Goal: Transaction & Acquisition: Purchase product/service

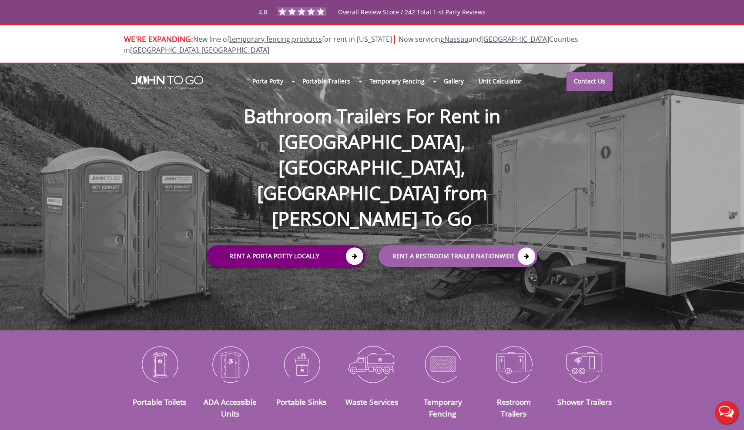
click at [339, 246] on link "Rent a Porta Potty Locally" at bounding box center [286, 257] width 159 height 22
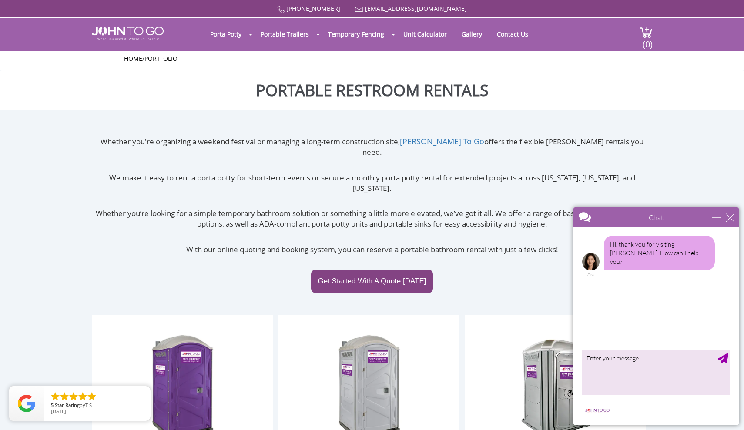
click at [735, 217] on div "Chat" at bounding box center [655, 217] width 165 height 20
click at [732, 220] on div "close" at bounding box center [730, 217] width 9 height 9
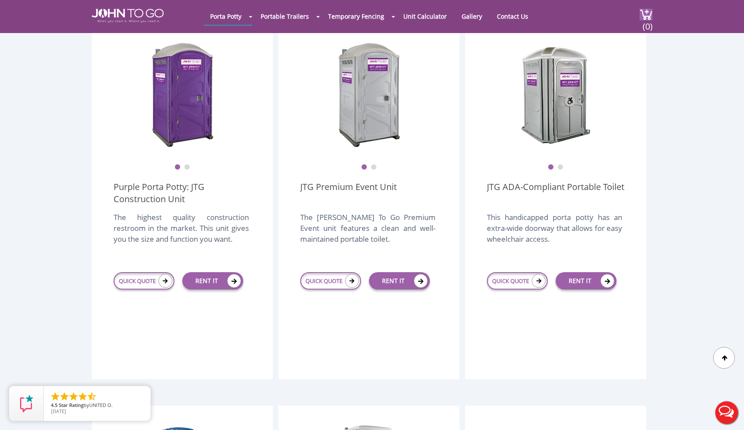
scroll to position [260, 0]
click at [203, 272] on link "RENT IT" at bounding box center [212, 280] width 61 height 17
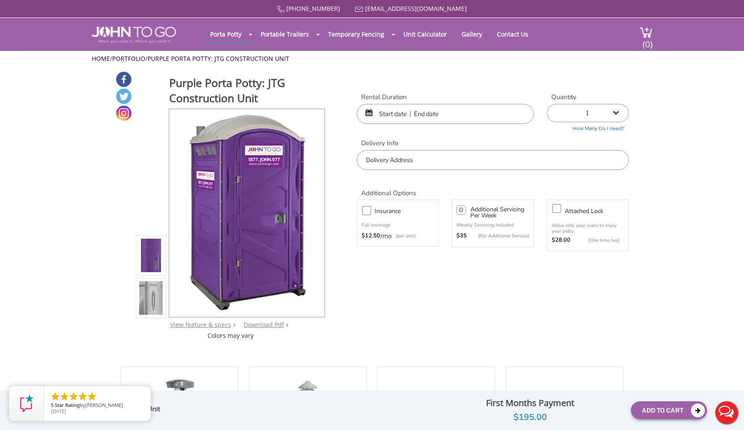
click at [389, 107] on input "text" at bounding box center [445, 114] width 177 height 20
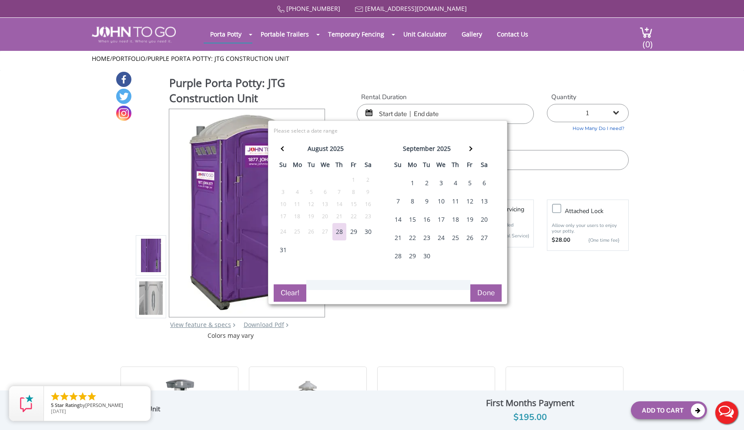
click at [351, 231] on div "29" at bounding box center [354, 231] width 14 height 17
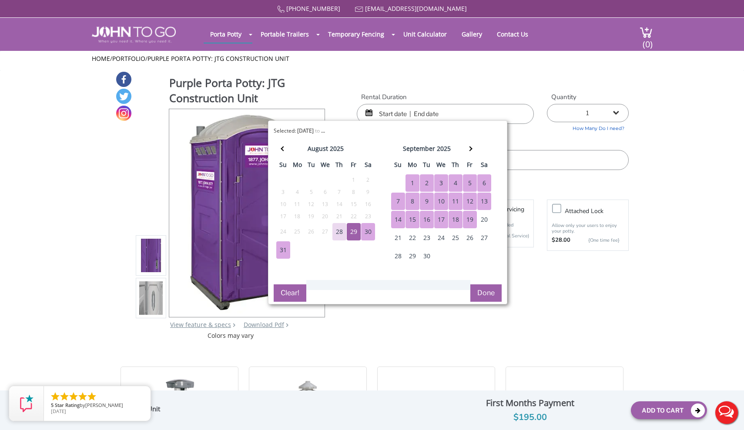
click at [471, 221] on div "19" at bounding box center [470, 219] width 14 height 17
type input "08/29/2025 to 09/19/2025"
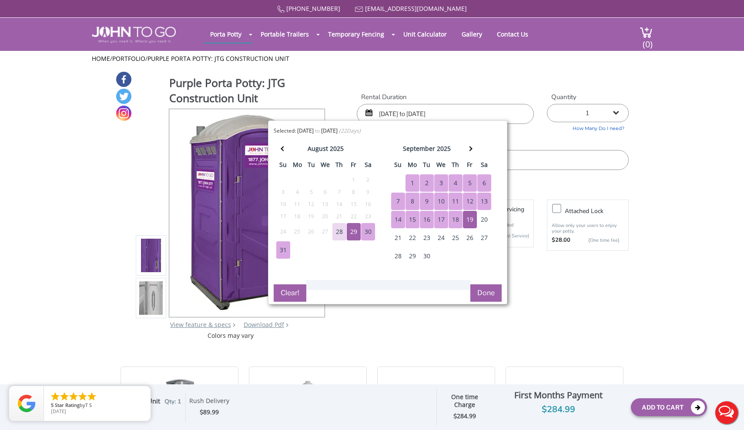
click at [547, 151] on input "text" at bounding box center [493, 160] width 272 height 20
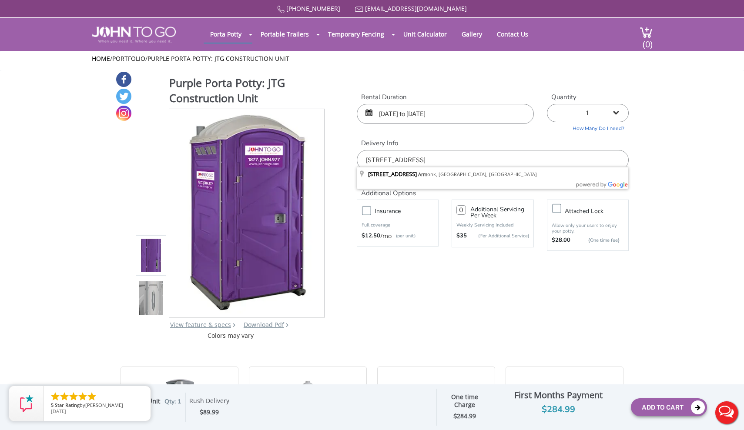
type input "13 Upland Lane, Armonk, NY, USA"
click at [141, 395] on icon "close" at bounding box center [141, 395] width 9 height 9
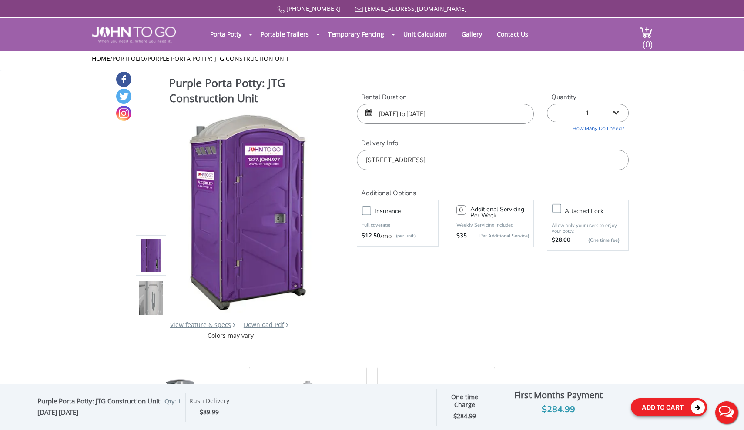
click at [655, 404] on button "Add To Cart" at bounding box center [669, 407] width 76 height 18
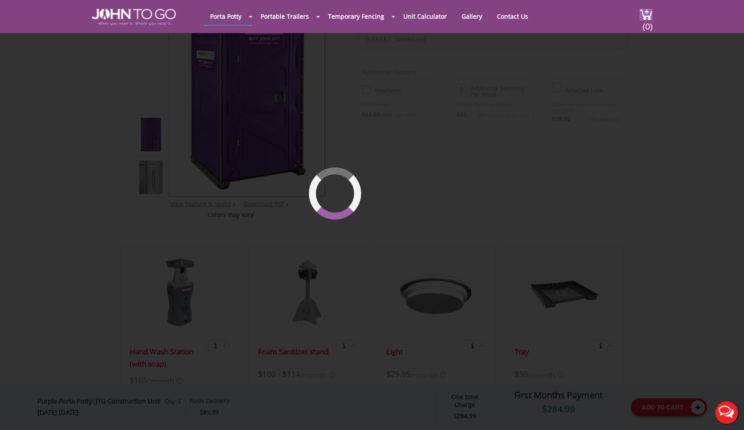
scroll to position [90, 0]
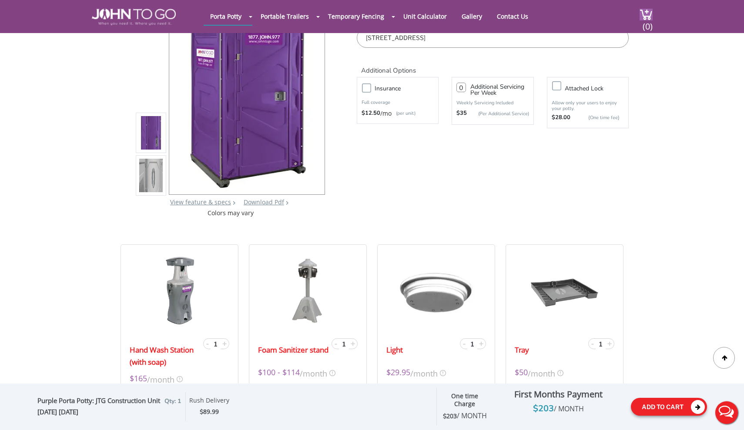
click at [690, 409] on button "Add To Cart" at bounding box center [669, 407] width 76 height 18
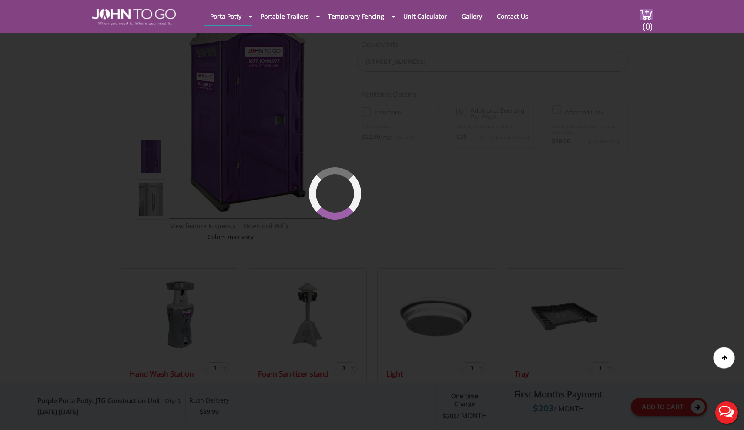
scroll to position [60, 0]
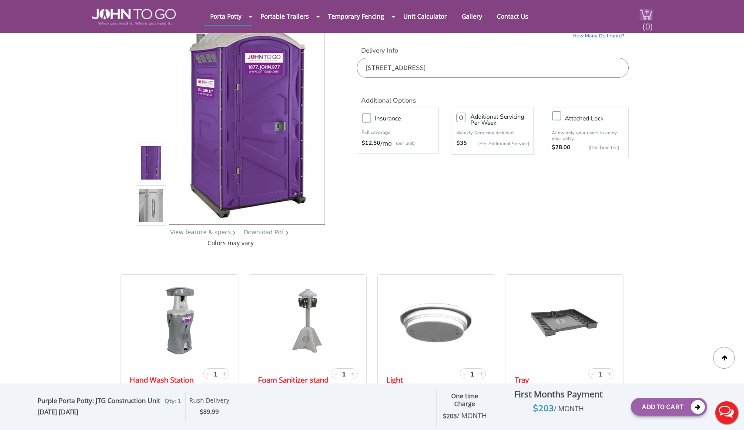
click at [649, 22] on div "(0)" at bounding box center [640, 16] width 23 height 33
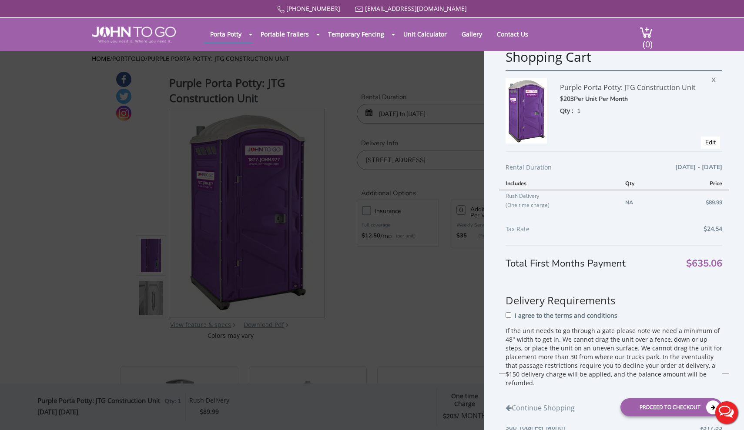
scroll to position [0, 0]
click at [714, 80] on span "X" at bounding box center [715, 78] width 9 height 11
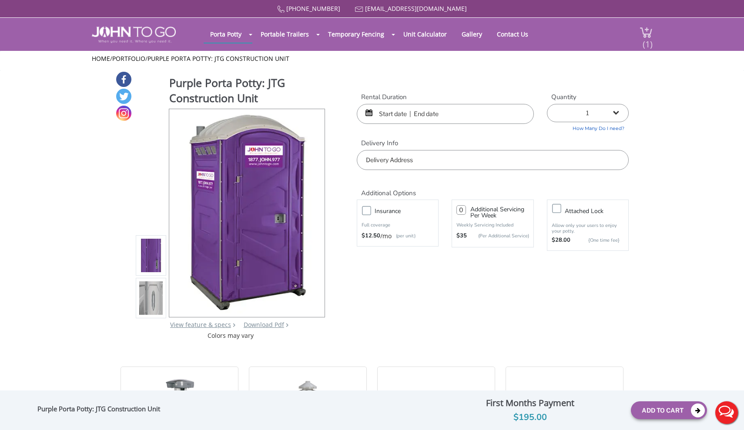
click at [651, 33] on span "(1)" at bounding box center [647, 40] width 10 height 19
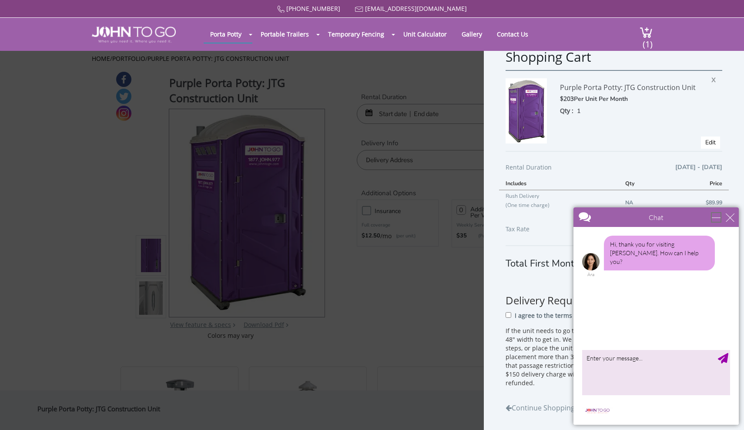
click at [718, 220] on div "minimize" at bounding box center [716, 217] width 9 height 9
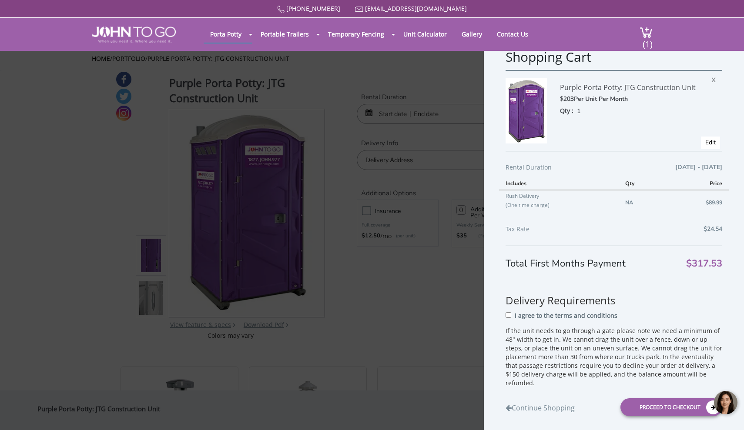
click at [656, 412] on body at bounding box center [678, 403] width 130 height 37
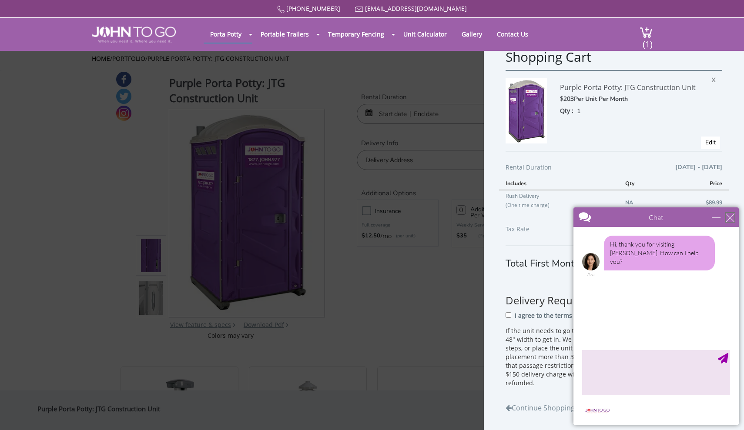
click at [734, 220] on div "close" at bounding box center [730, 217] width 9 height 9
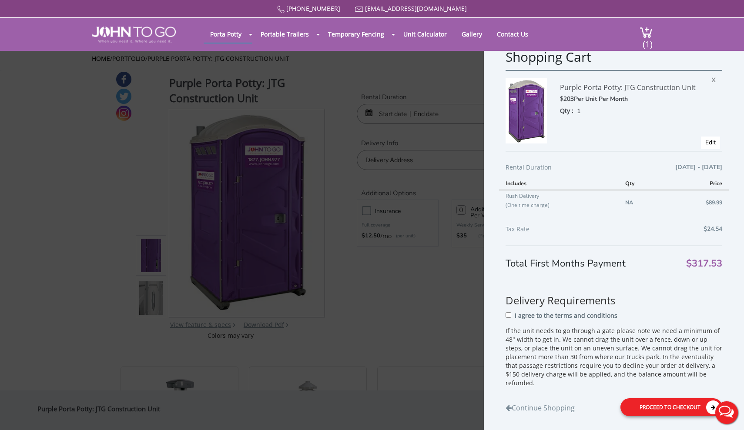
click at [689, 409] on div "Proceed to Checkout" at bounding box center [671, 407] width 102 height 18
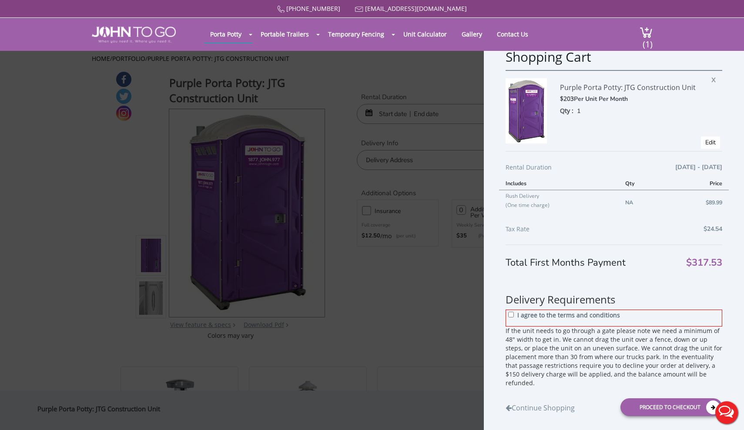
click at [549, 324] on label "I agree to the terms and conditions" at bounding box center [568, 317] width 103 height 13
click at [514, 318] on input "I agree to the terms and conditions" at bounding box center [511, 315] width 6 height 6
checkbox input "true"
click at [656, 406] on div "Proceed to Checkout" at bounding box center [671, 407] width 102 height 18
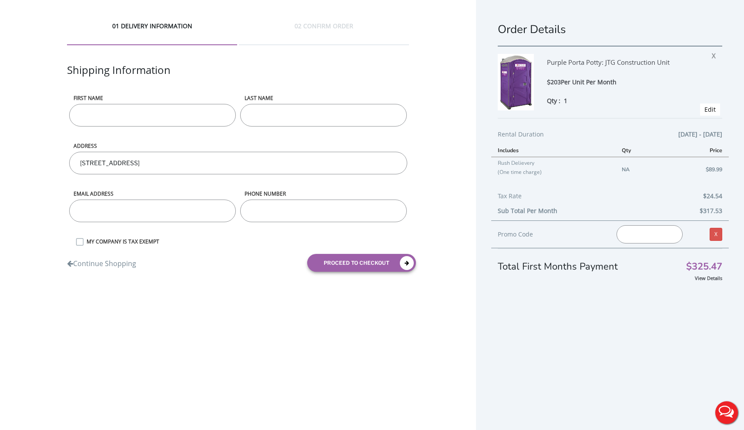
click at [212, 128] on div "First name" at bounding box center [152, 118] width 171 height 48
type input "p"
type input "[PERSON_NAME]"
type input "r"
type input "Ramirez"
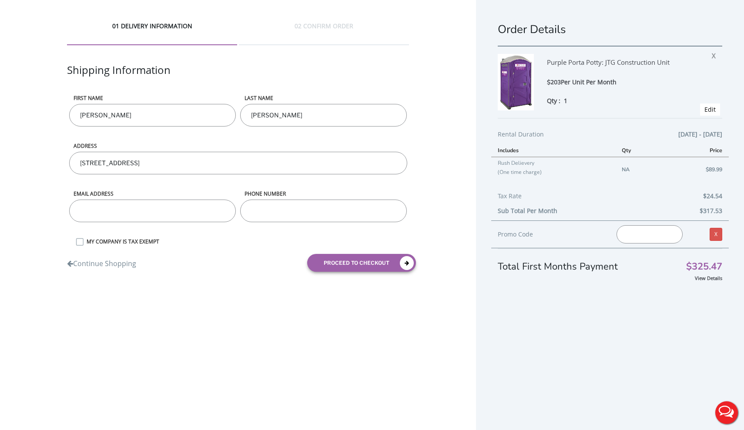
click at [158, 162] on input "13 Upland Lane, Armonk, NY, USA" at bounding box center [238, 163] width 338 height 23
type input "13 Upland Lane, Armonk, NY, 10504 USA"
type input "p"
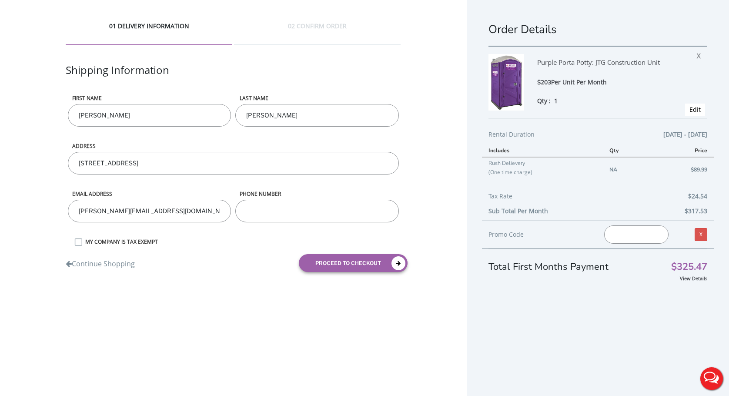
type input "flor.r1980@yahoo.com"
click at [300, 217] on input "phone number" at bounding box center [316, 211] width 163 height 23
type input "8"
type input "9147556707"
click at [337, 254] on button "proceed to checkout" at bounding box center [353, 263] width 109 height 18
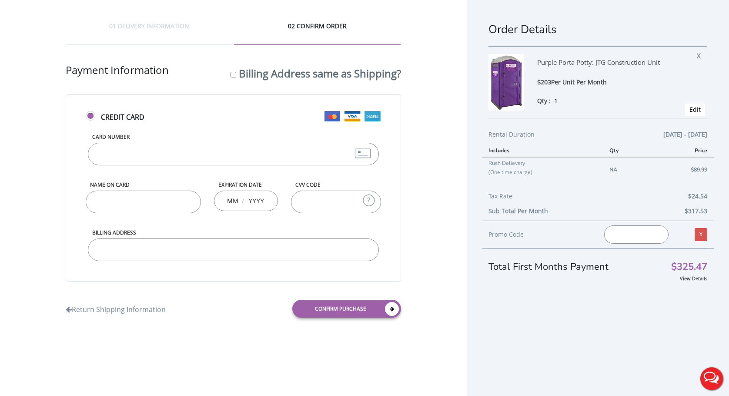
click at [257, 161] on input "Card Number" at bounding box center [233, 154] width 291 height 23
type input "371273731943019"
click at [163, 211] on input "Name on Card" at bounding box center [143, 202] width 115 height 23
type input "Pablo Ramirez"
type input "07"
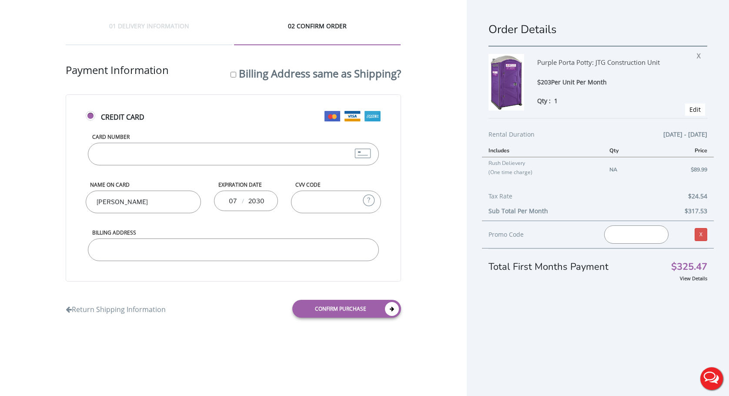
type input "2030"
type input "616"
type input "81 Peceable Hill Rd Brewster NY 10509"
drag, startPoint x: 283, startPoint y: 277, endPoint x: 335, endPoint y: 334, distance: 77.0
click at [335, 334] on div "01 DELIVERY INFORMATION 02 CONFIRM ORDER Shipping Information First name Pablo …" at bounding box center [233, 173] width 467 height 346
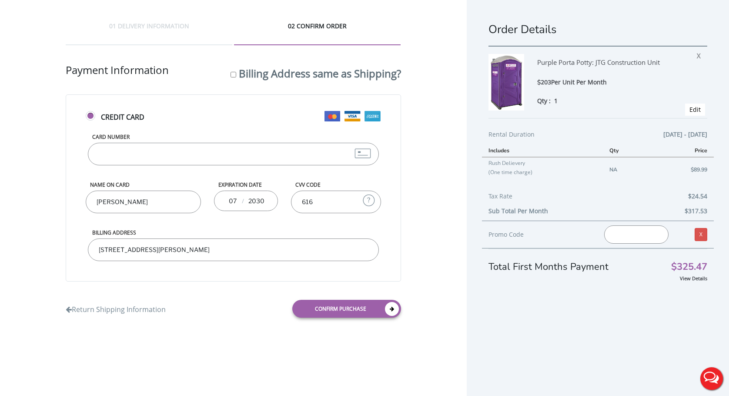
click at [335, 334] on div "01 DELIVERY INFORMATION 02 CONFIRM ORDER Shipping Information First name Pablo …" at bounding box center [233, 173] width 467 height 346
click at [337, 311] on link "Confirm purchase" at bounding box center [346, 309] width 109 height 18
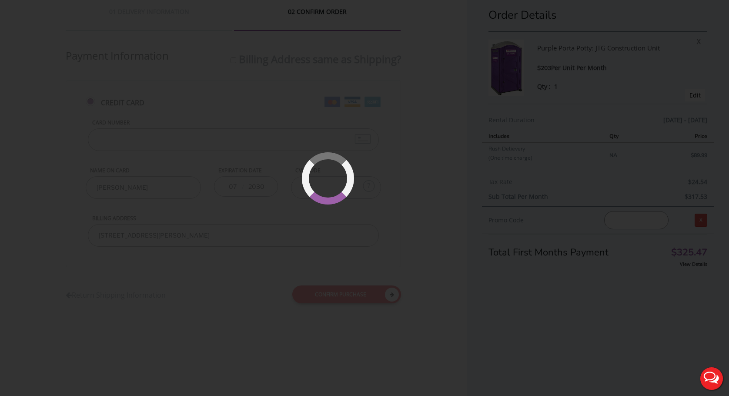
scroll to position [20, 0]
